Goal: Information Seeking & Learning: Learn about a topic

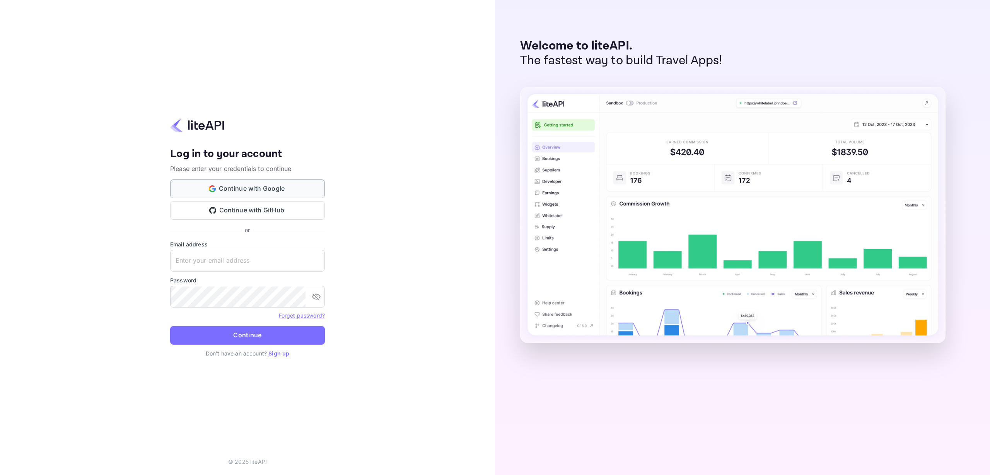
click at [263, 186] on button "Continue with Google" at bounding box center [247, 189] width 155 height 19
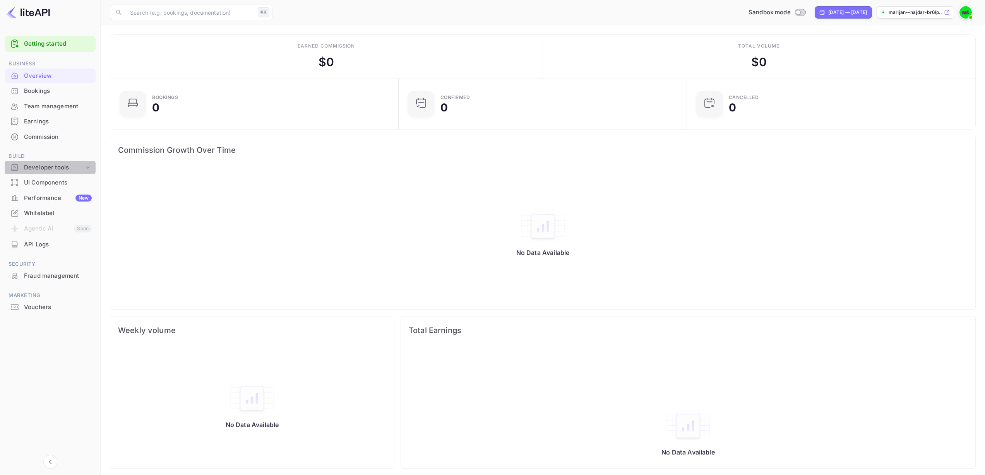
click at [72, 162] on div "Developer tools" at bounding box center [50, 168] width 91 height 14
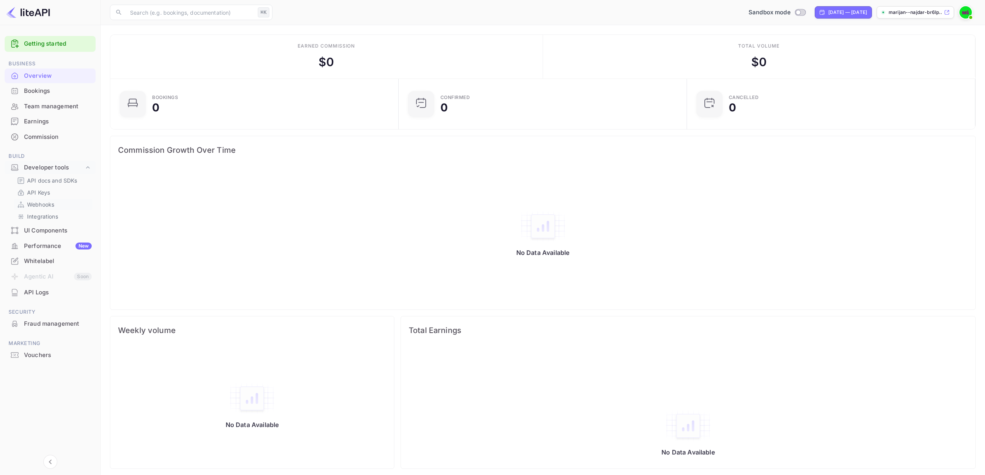
click at [41, 207] on p "Webhooks" at bounding box center [40, 204] width 27 height 8
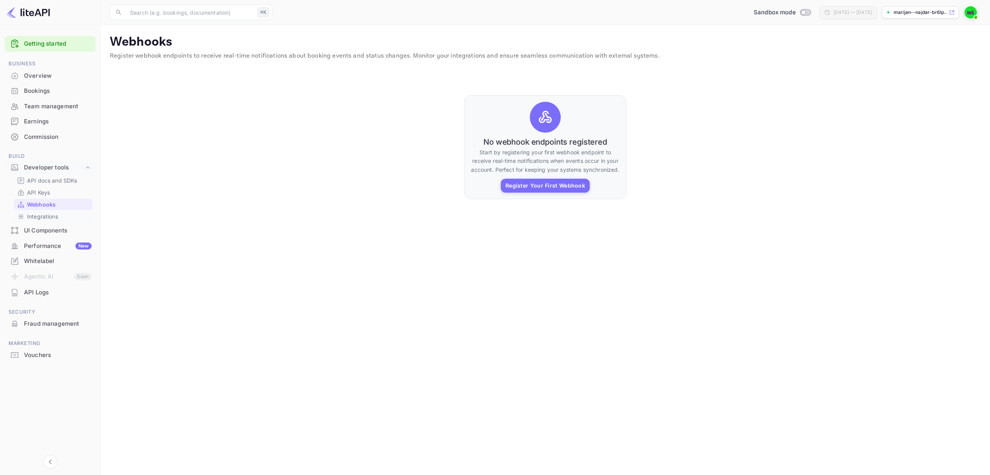
click at [41, 216] on p "Integrations" at bounding box center [42, 216] width 31 height 8
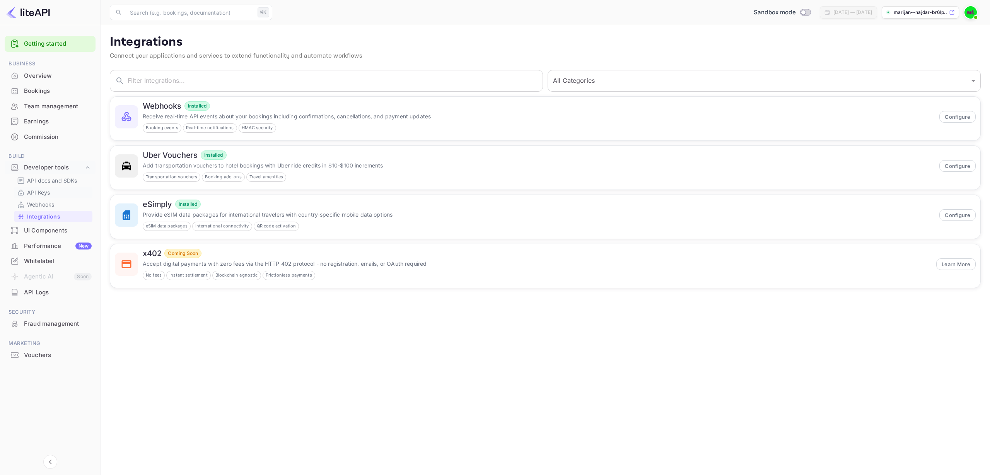
click at [39, 193] on p "API Keys" at bounding box center [38, 192] width 23 height 8
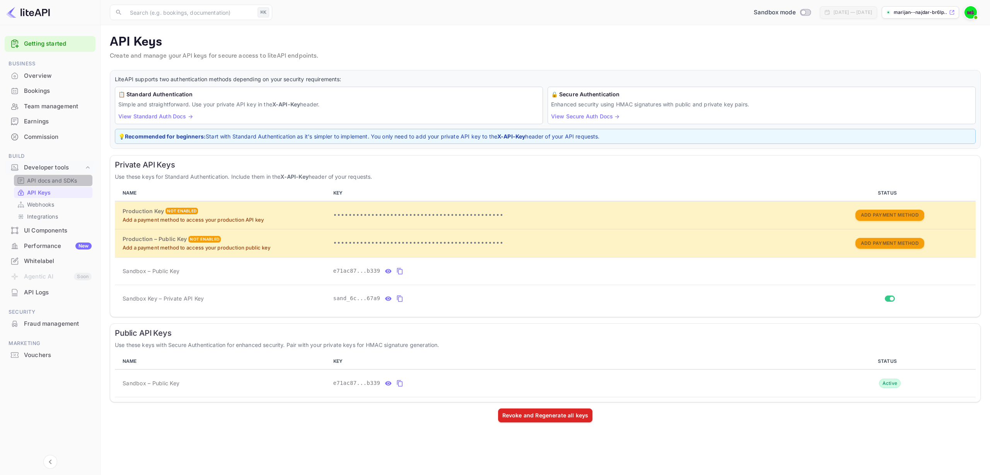
click at [44, 180] on p "API docs and SDKs" at bounding box center [52, 180] width 50 height 8
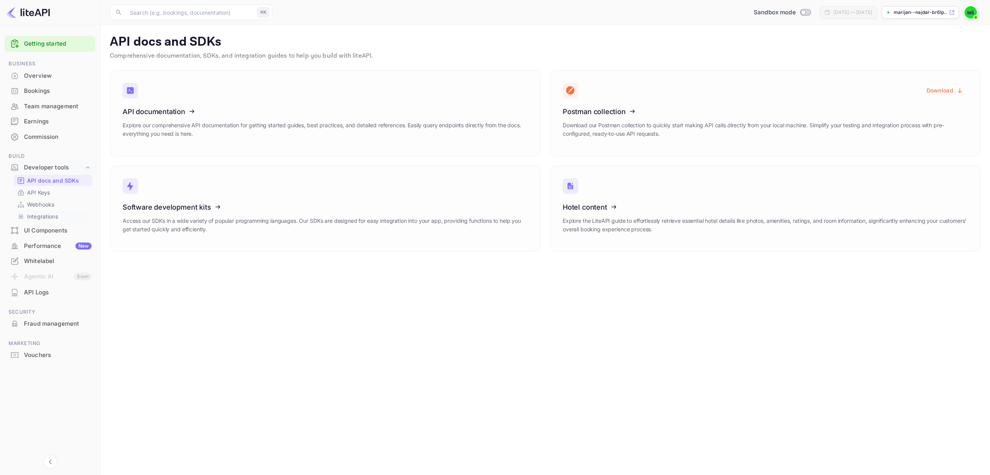
click at [55, 217] on p "Integrations" at bounding box center [42, 216] width 31 height 8
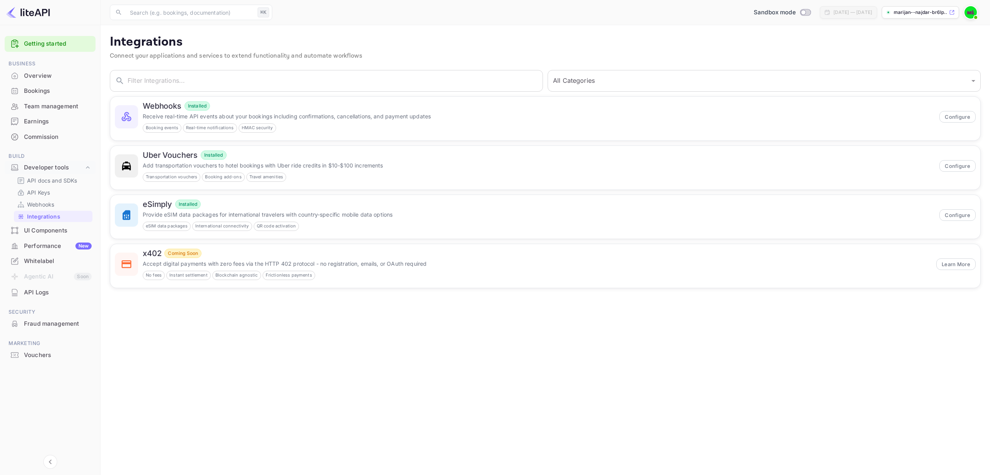
click at [46, 216] on p "Integrations" at bounding box center [43, 216] width 33 height 8
click at [958, 119] on button "Configure" at bounding box center [958, 117] width 36 height 12
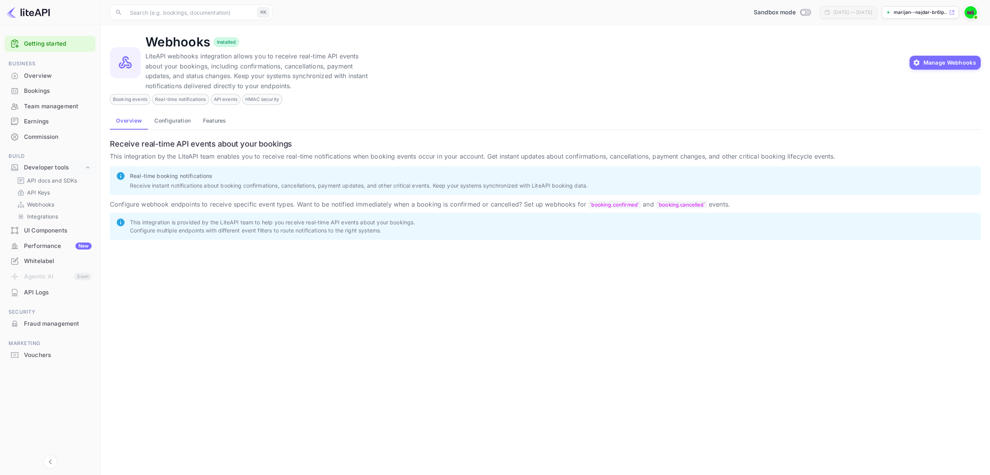
click at [173, 122] on button "Configuration" at bounding box center [172, 120] width 49 height 19
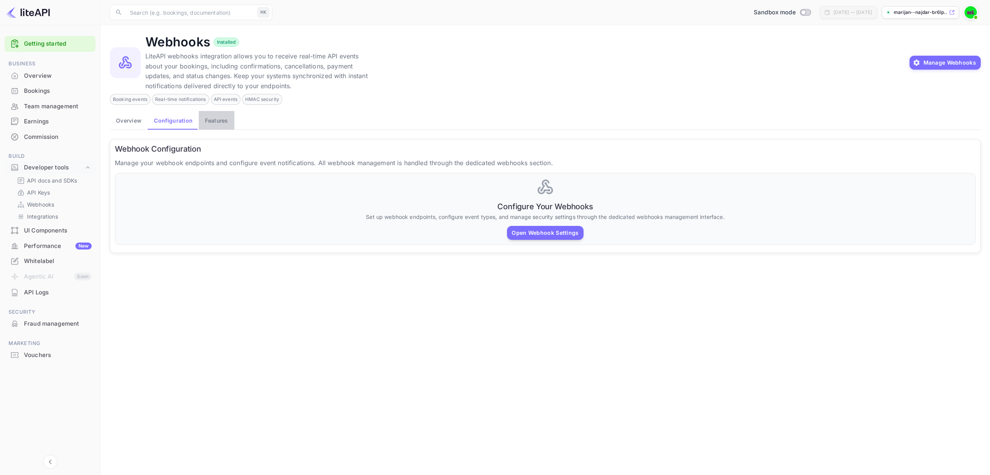
click at [216, 123] on button "Features" at bounding box center [216, 120] width 35 height 19
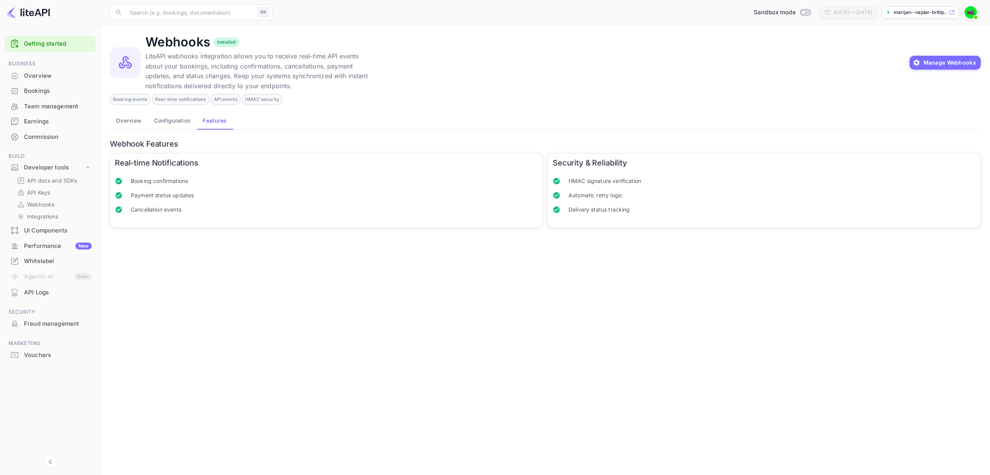
click at [126, 122] on button "Overview" at bounding box center [129, 120] width 38 height 19
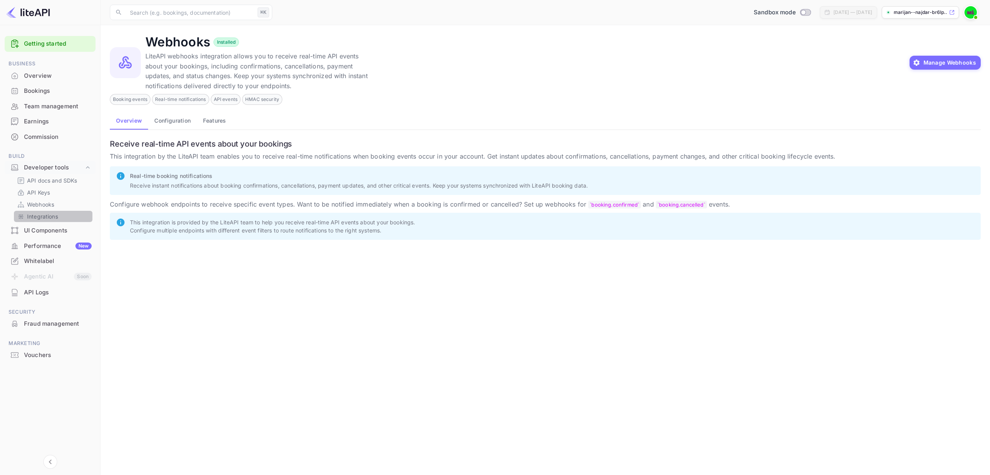
click at [55, 215] on p "Integrations" at bounding box center [42, 216] width 31 height 8
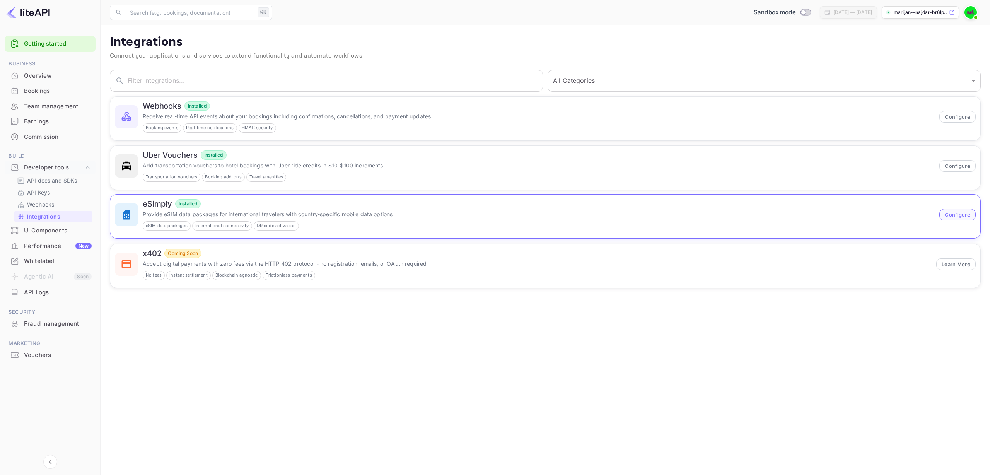
click at [956, 216] on button "Configure" at bounding box center [958, 215] width 36 height 12
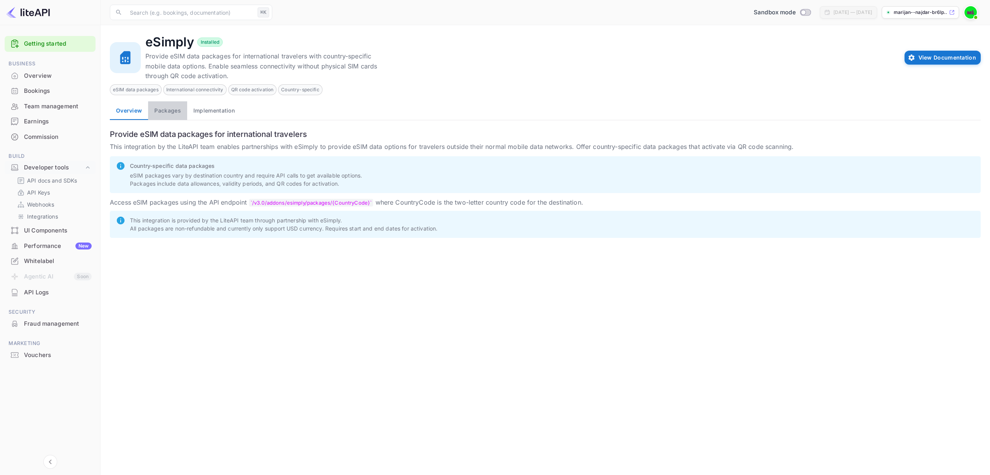
click at [169, 108] on button "Packages" at bounding box center [167, 110] width 39 height 19
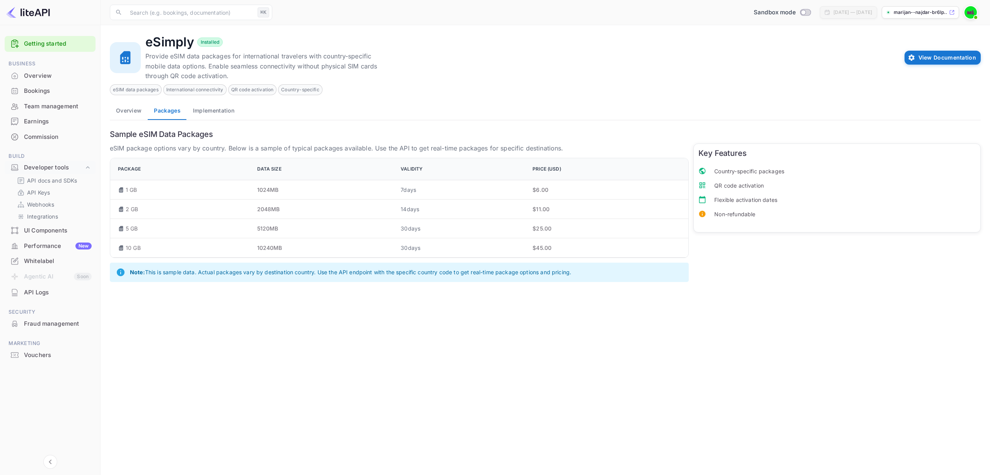
click at [212, 111] on button "Implementation" at bounding box center [214, 110] width 54 height 19
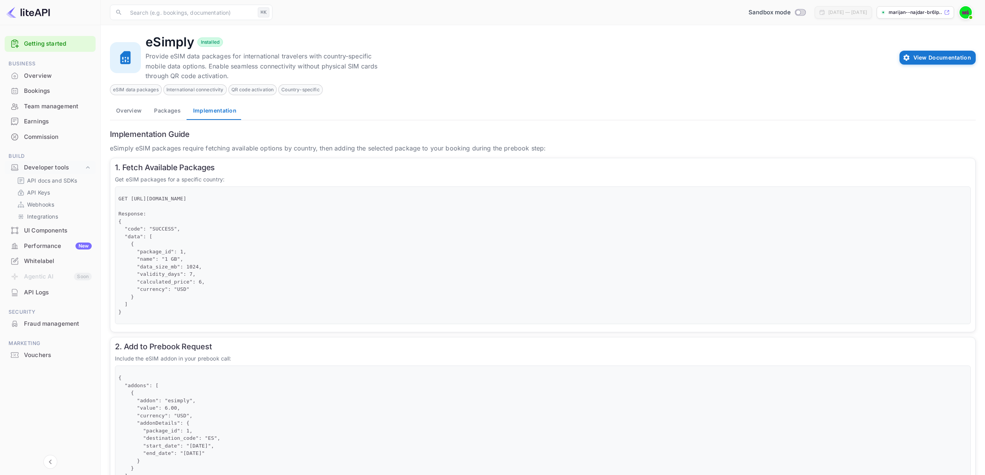
click at [131, 113] on button "Overview" at bounding box center [129, 110] width 38 height 19
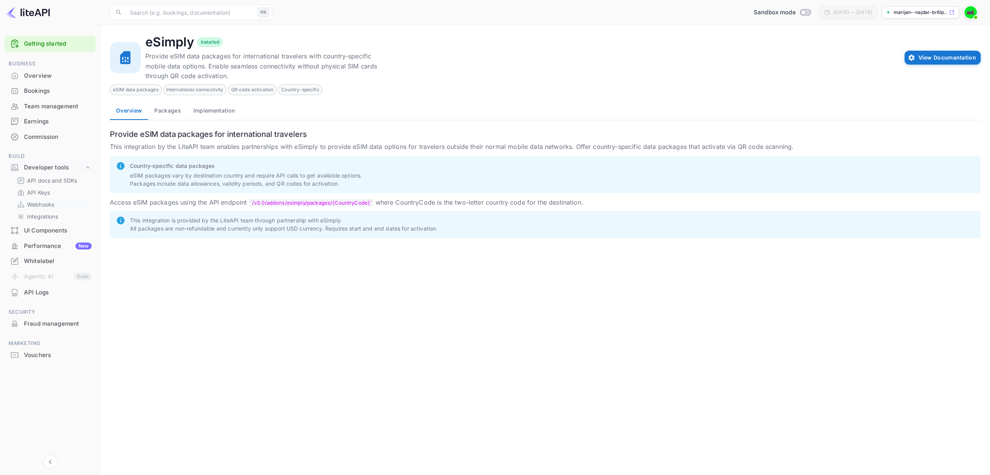
click at [42, 205] on p "Webhooks" at bounding box center [40, 204] width 27 height 8
click at [45, 218] on p "Integrations" at bounding box center [42, 216] width 31 height 8
click at [44, 218] on p "Integrations" at bounding box center [42, 216] width 31 height 8
click at [41, 203] on p "Webhooks" at bounding box center [40, 204] width 27 height 8
click at [46, 192] on p "API Keys" at bounding box center [38, 192] width 23 height 8
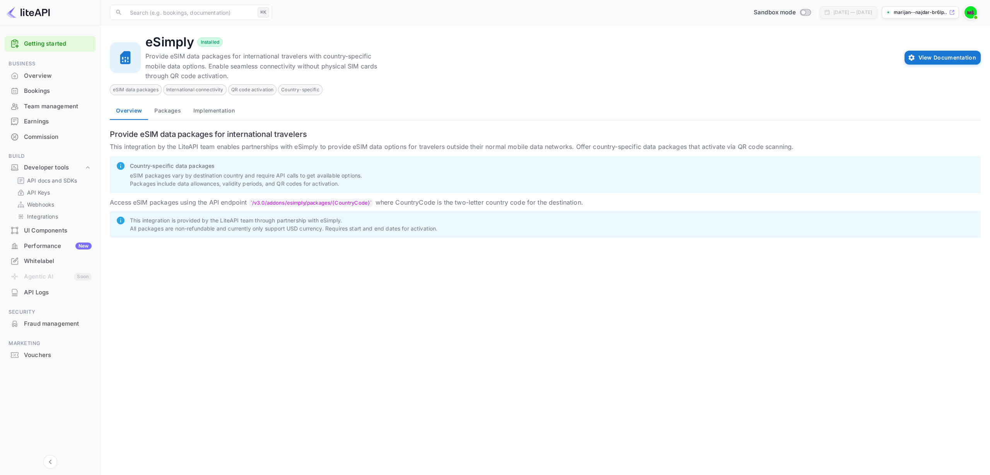
click at [46, 184] on p "API docs and SDKs" at bounding box center [52, 180] width 50 height 8
click at [45, 203] on p "Webhooks" at bounding box center [40, 204] width 27 height 8
click at [43, 212] on p "Integrations" at bounding box center [42, 216] width 31 height 8
